Goal: Task Accomplishment & Management: Manage account settings

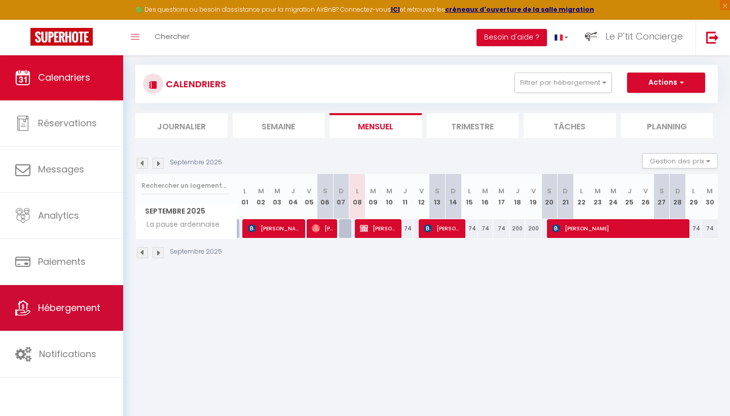
scroll to position [55, 0]
click at [74, 309] on span "Hébergement" at bounding box center [69, 307] width 62 height 13
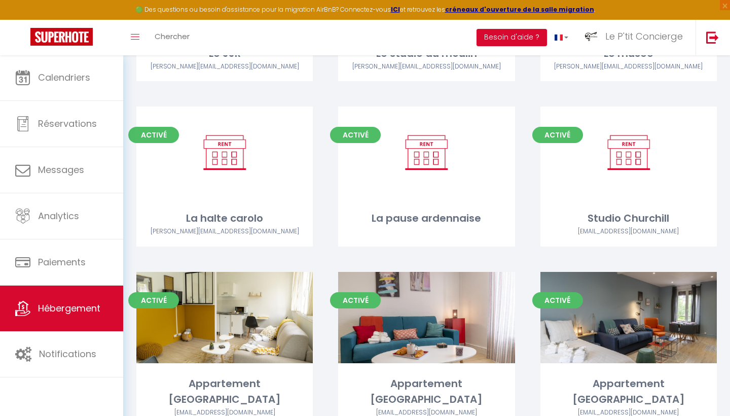
scroll to position [1822, 0]
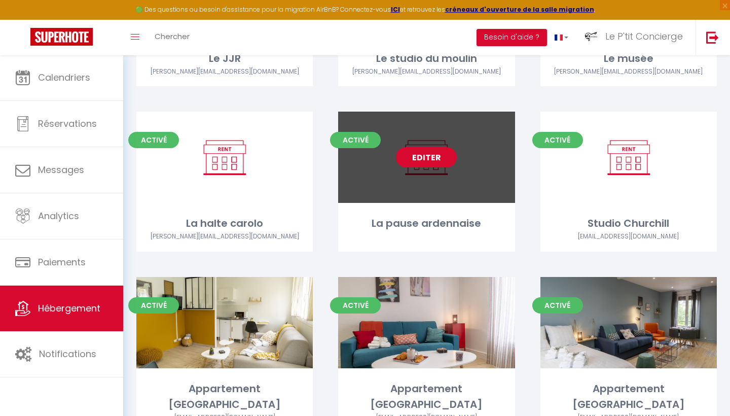
click at [417, 147] on link "Editer" at bounding box center [426, 157] width 61 height 20
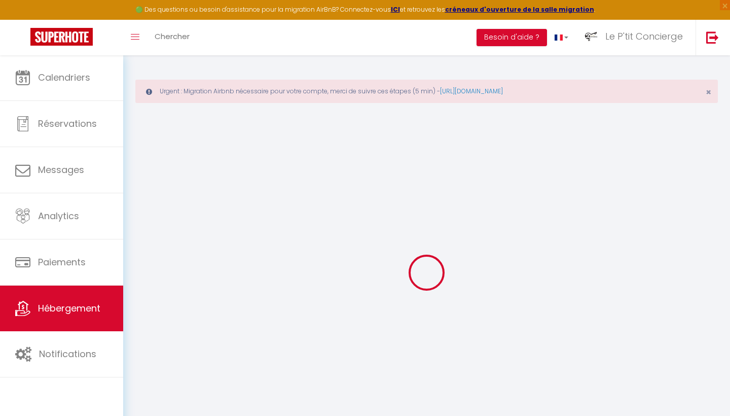
select select
checkbox input "false"
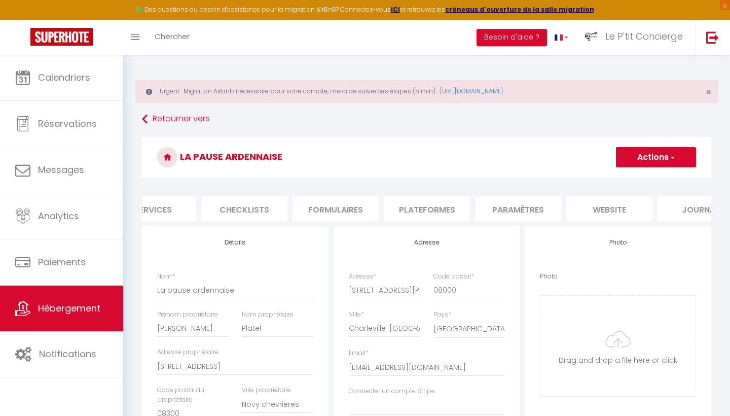
scroll to position [0, 311]
click at [439, 211] on li "Plateformes" at bounding box center [422, 208] width 86 height 25
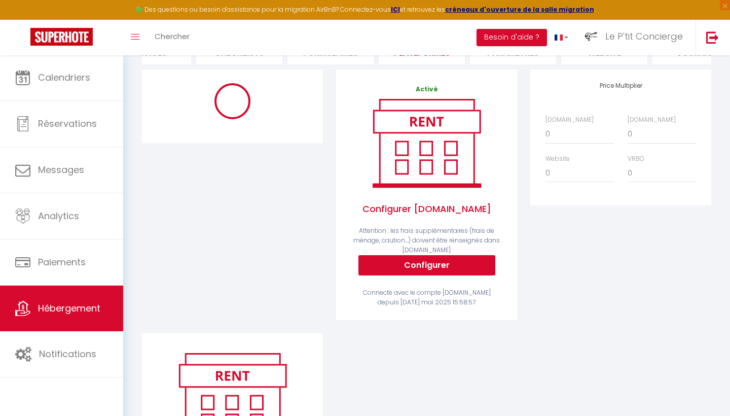
scroll to position [154, 0]
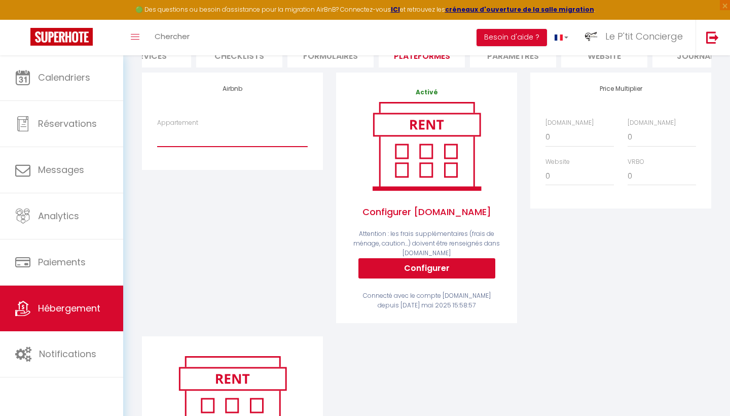
select select "15429-1418996446005363408"
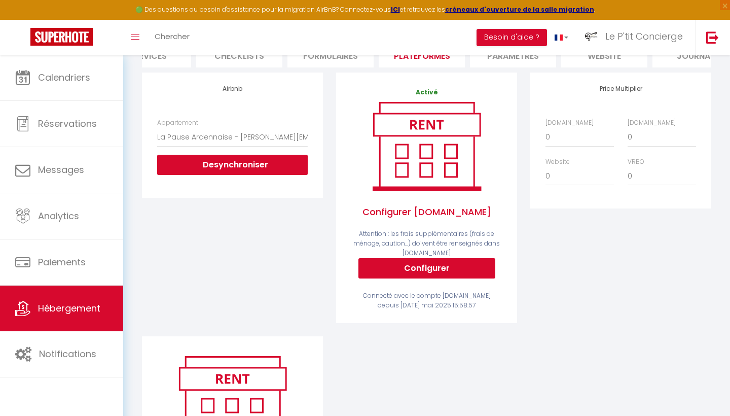
click at [591, 208] on div "Price Multiplier [DOMAIN_NAME] 0 + 1 % + 2 % + 3 % + 4 % + 5 % + 6 % + 7 %" at bounding box center [621, 205] width 194 height 264
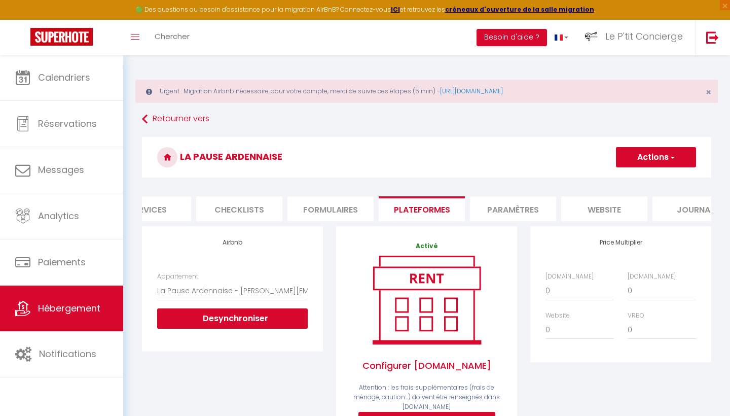
scroll to position [0, 0]
click at [658, 159] on button "Actions" at bounding box center [656, 157] width 80 height 20
click at [653, 180] on link "Enregistrer" at bounding box center [656, 179] width 80 height 13
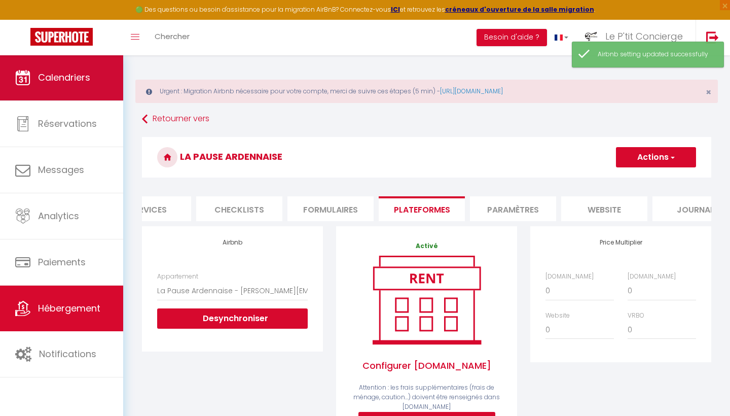
click at [38, 66] on link "Calendriers" at bounding box center [61, 78] width 123 height 46
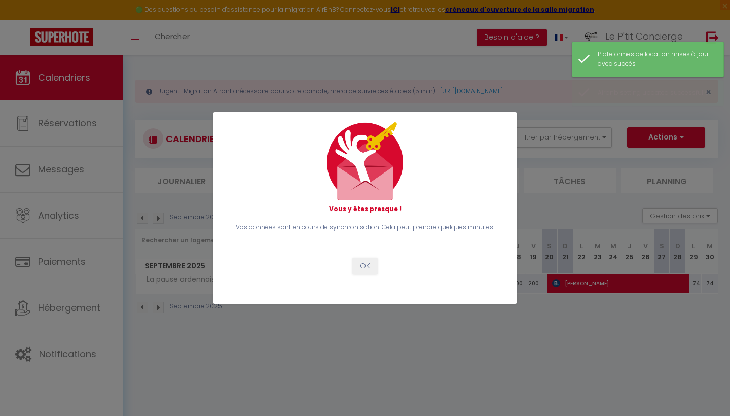
click at [367, 264] on button "OK" at bounding box center [364, 266] width 25 height 17
